Goal: Task Accomplishment & Management: Complete application form

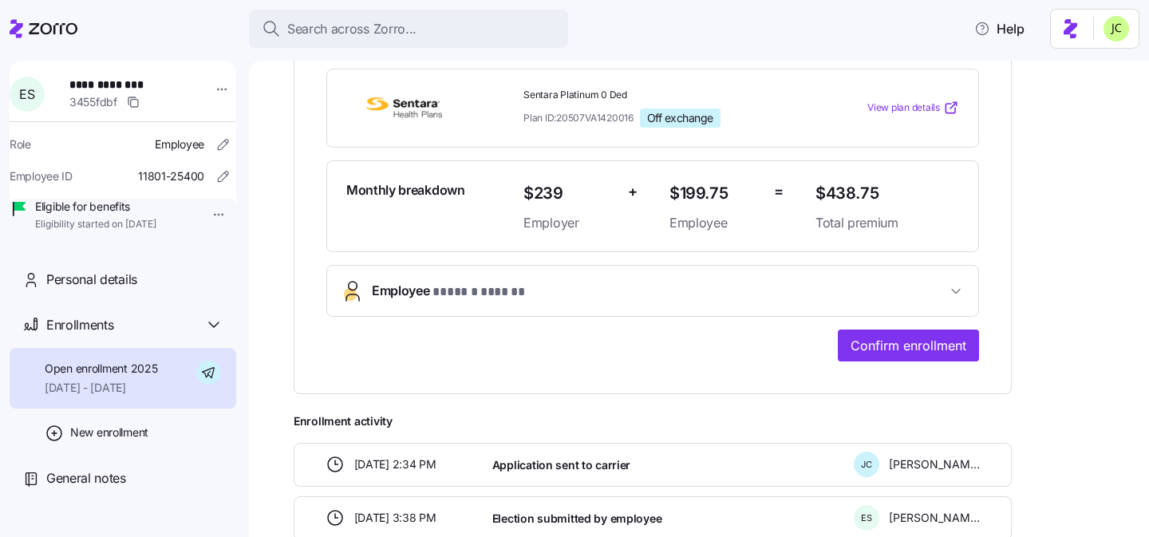
scroll to position [388, 0]
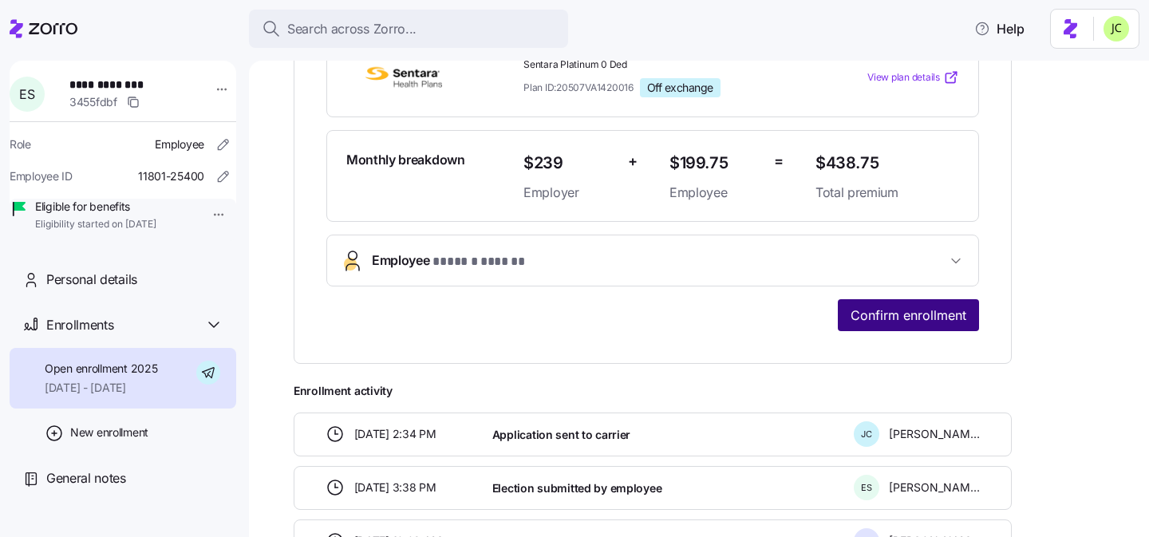
click at [893, 325] on button "Confirm enrollment" at bounding box center [907, 315] width 141 height 32
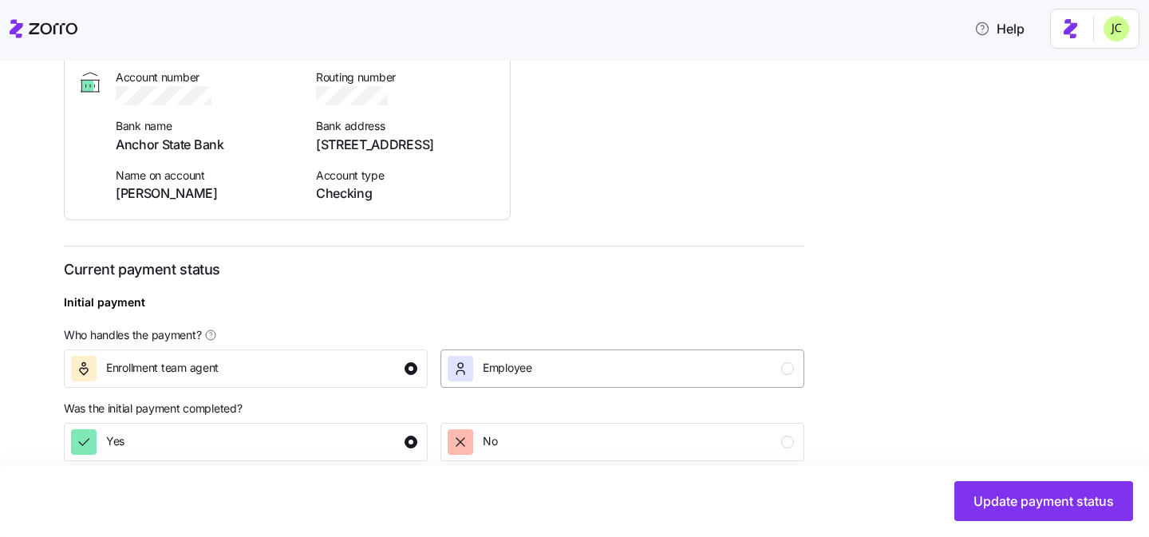
scroll to position [591, 0]
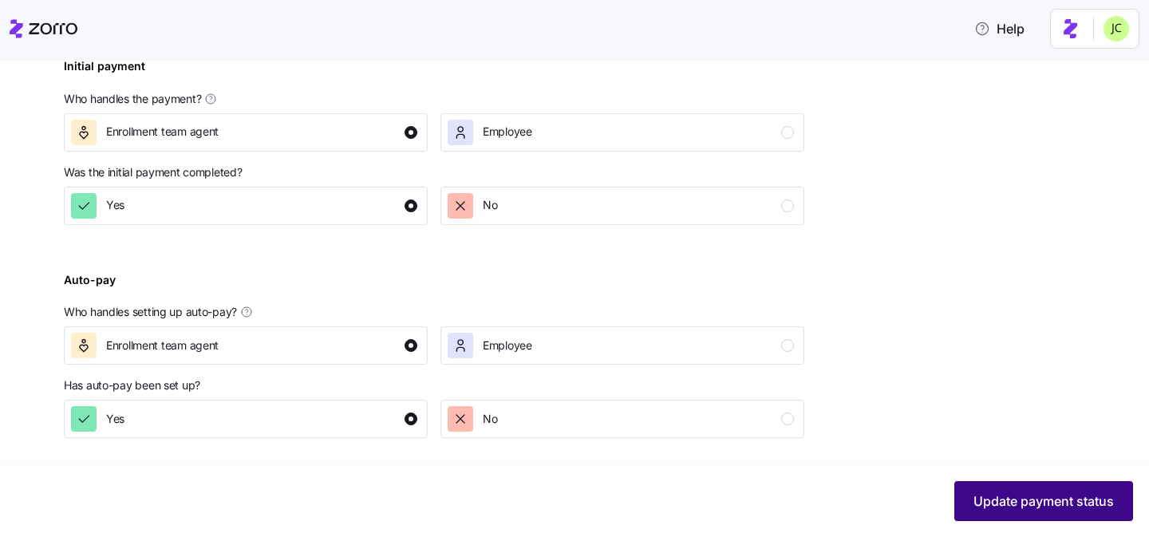
click at [1005, 493] on span "Update payment status" at bounding box center [1043, 500] width 140 height 19
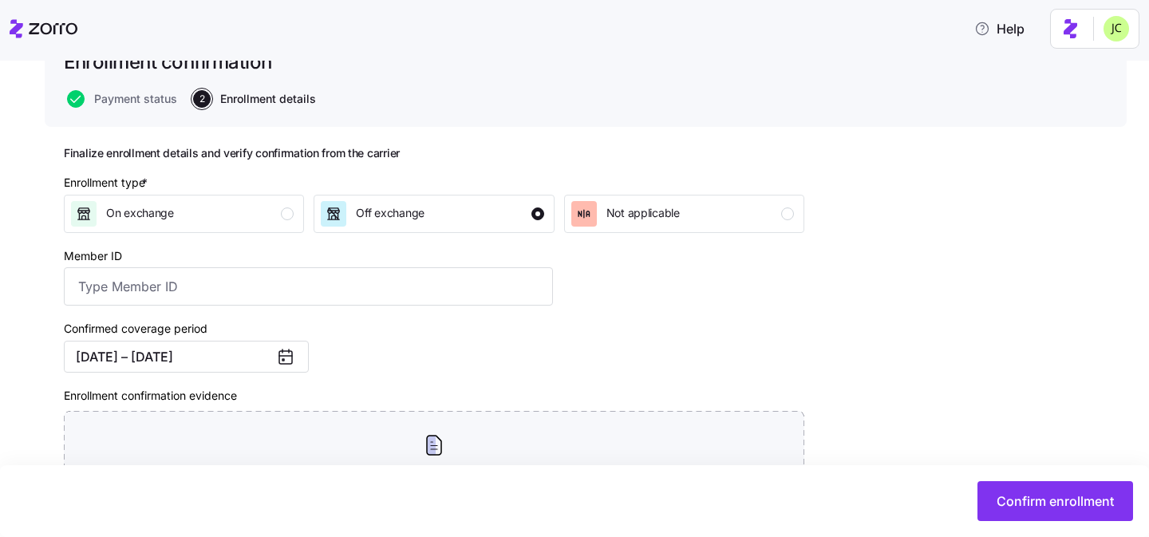
scroll to position [128, 0]
click at [470, 277] on input "Member ID" at bounding box center [308, 285] width 489 height 38
paste input "2761449*01"
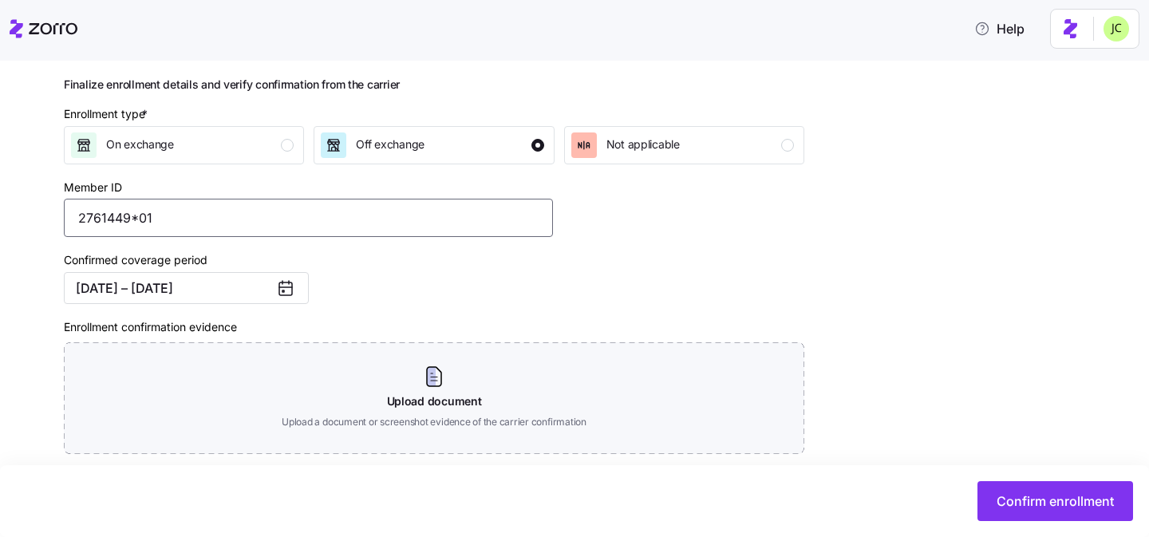
scroll to position [233, 0]
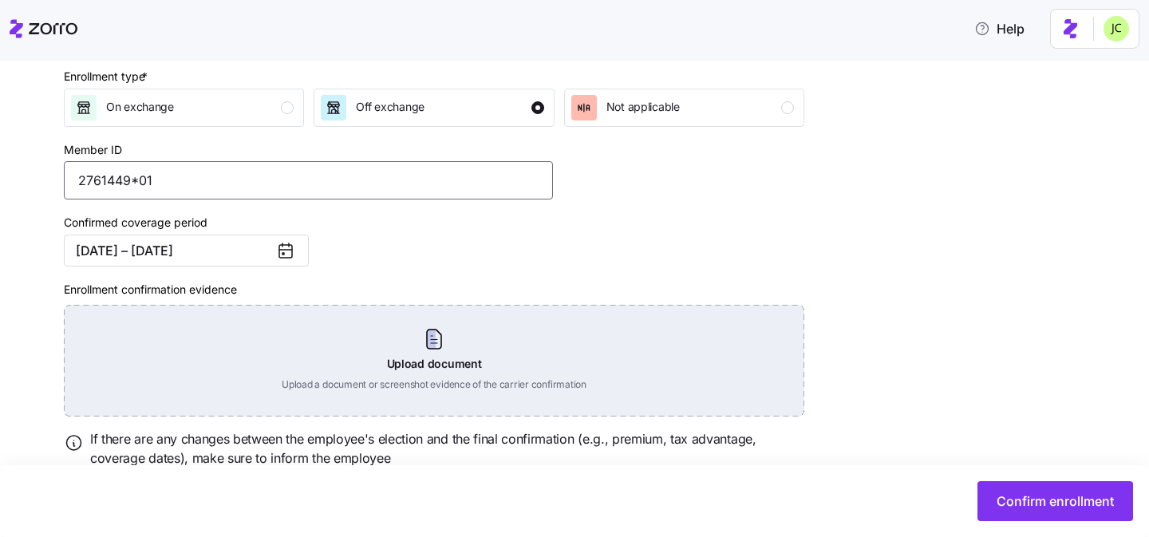
type input "2761449*01"
click at [466, 326] on div "Upload document Upload a document or screenshot evidence of the carrier confirm…" at bounding box center [434, 361] width 740 height 112
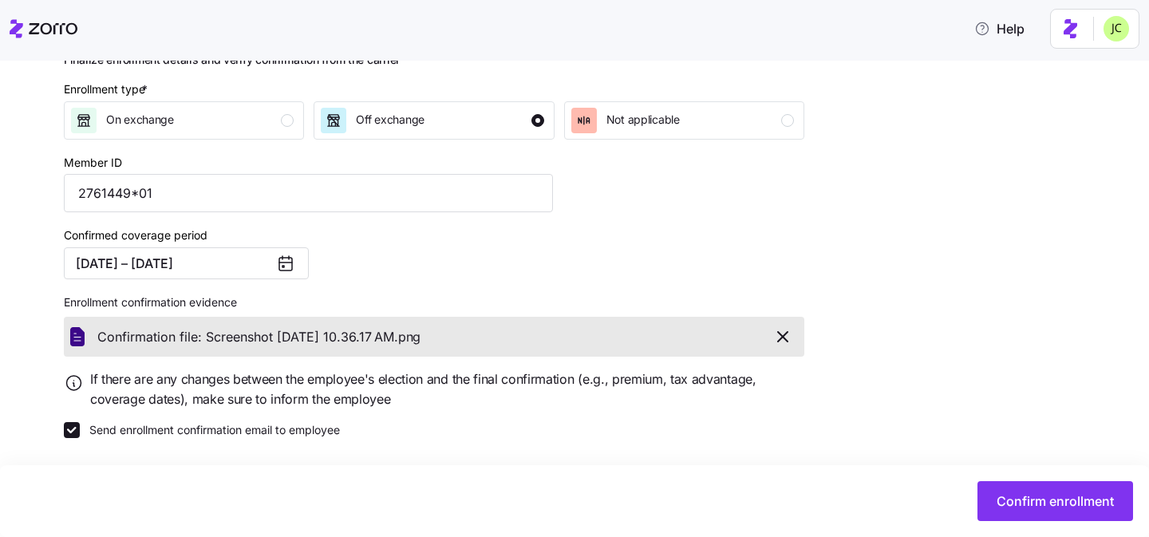
scroll to position [221, 0]
click at [790, 341] on icon "button" at bounding box center [782, 336] width 19 height 19
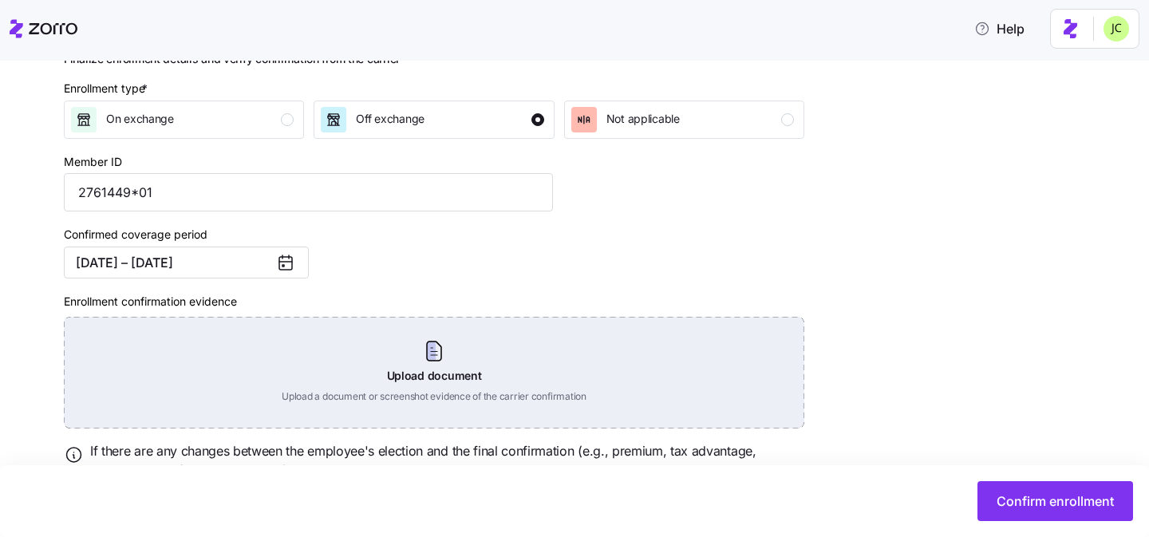
click at [374, 353] on div "Upload document Upload a document or screenshot evidence of the carrier confirm…" at bounding box center [434, 373] width 740 height 112
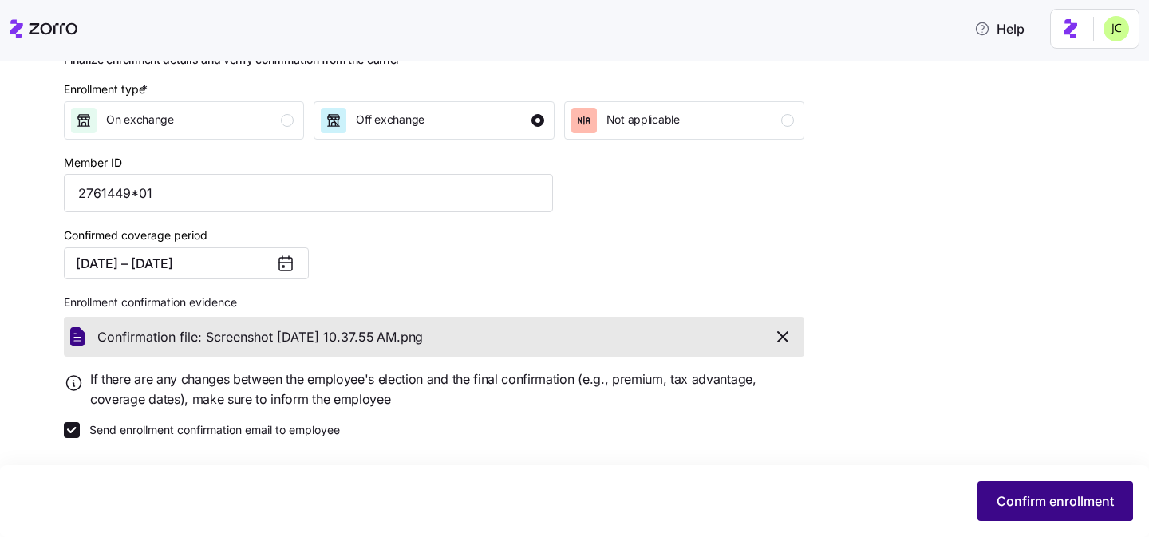
click at [1065, 498] on span "Confirm enrollment" at bounding box center [1054, 500] width 117 height 19
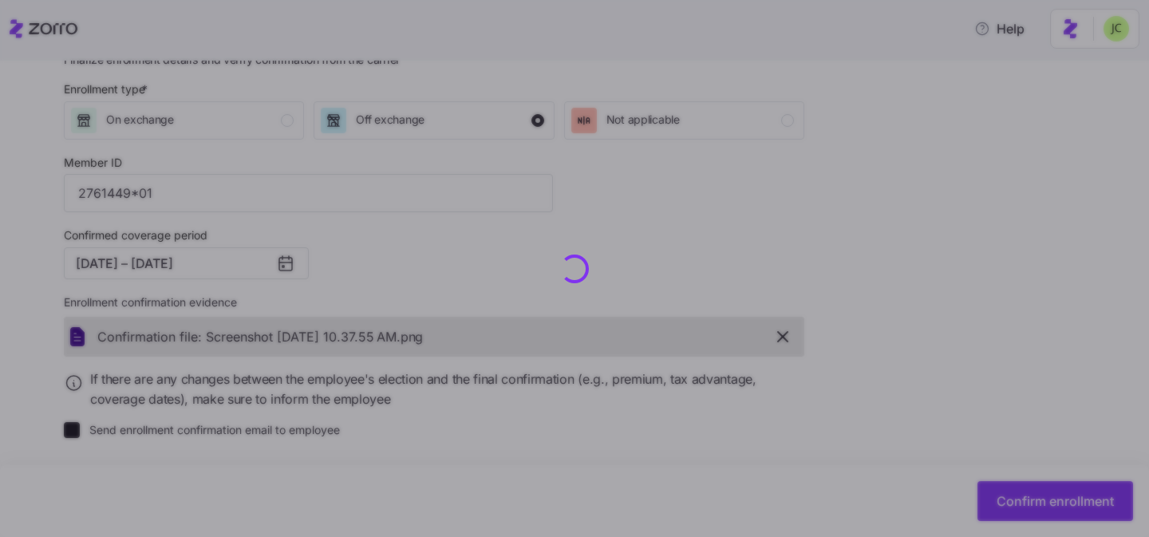
checkbox input "false"
